Goal: Information Seeking & Learning: Learn about a topic

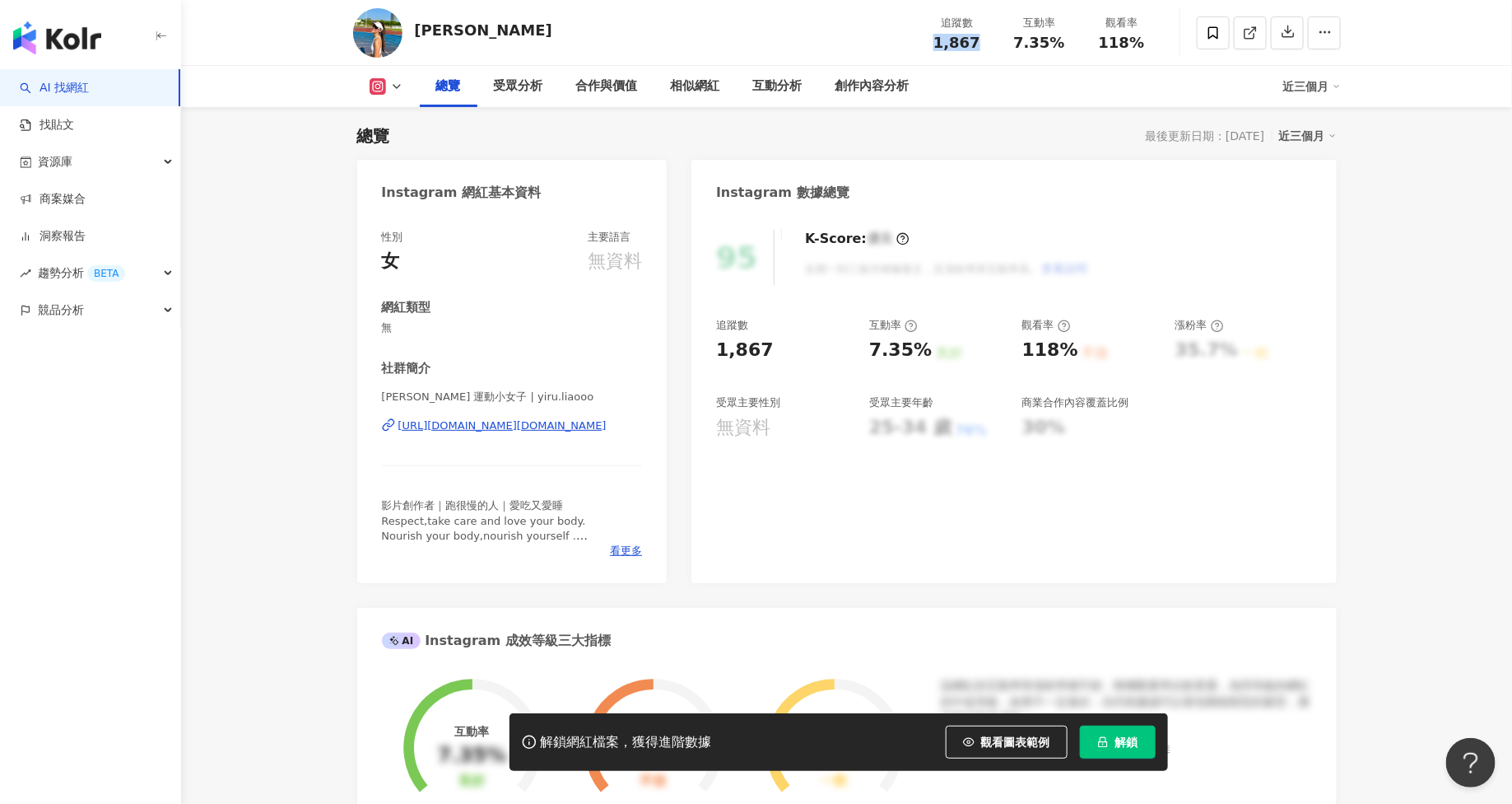
drag, startPoint x: 938, startPoint y: 42, endPoint x: 996, endPoint y: 46, distance: 58.1
click at [996, 46] on div "追蹤數 1,867" at bounding box center [958, 32] width 83 height 35
copy span "1,867"
drag, startPoint x: 1020, startPoint y: 43, endPoint x: 1062, endPoint y: 42, distance: 42.0
click at [1062, 42] on div "7.35%" at bounding box center [1040, 42] width 62 height 17
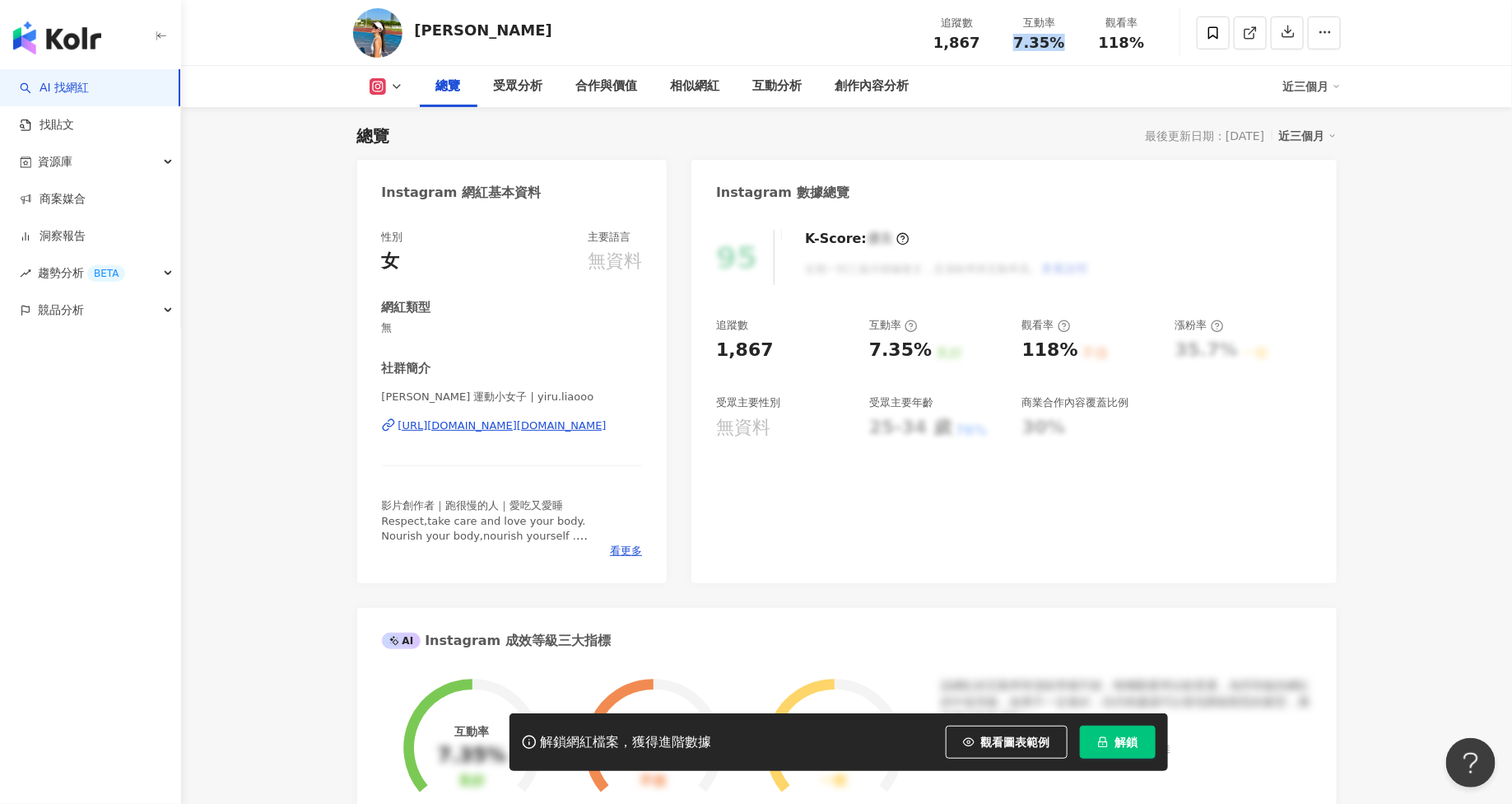
copy span "7.35%"
